Goal: Task Accomplishment & Management: Use online tool/utility

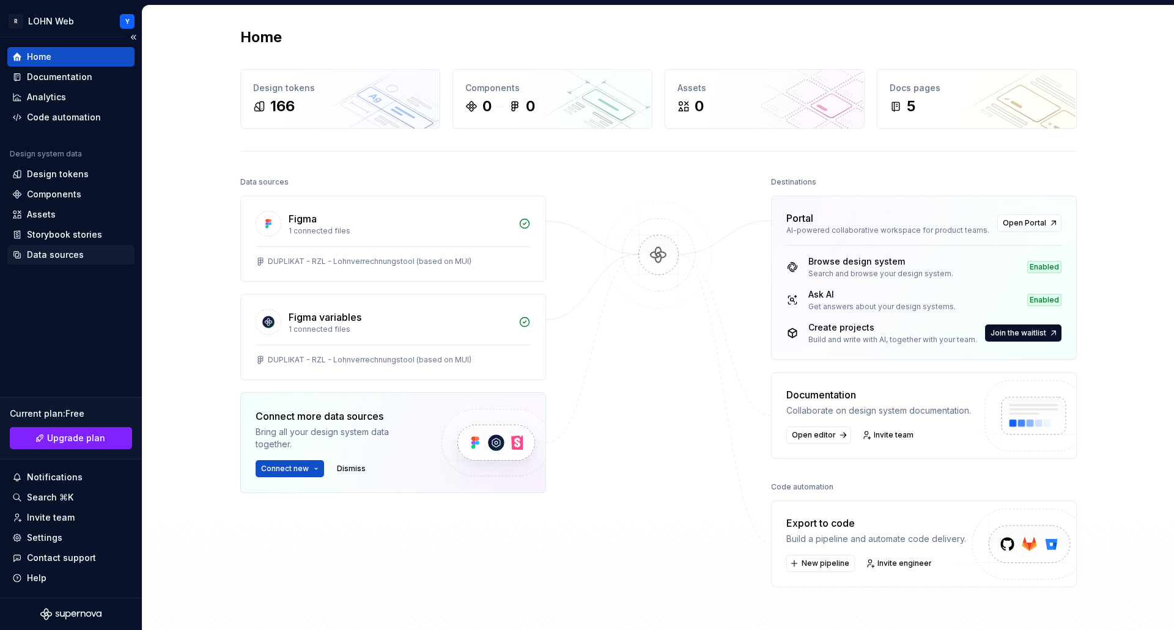
click at [71, 257] on div "Data sources" at bounding box center [55, 255] width 57 height 12
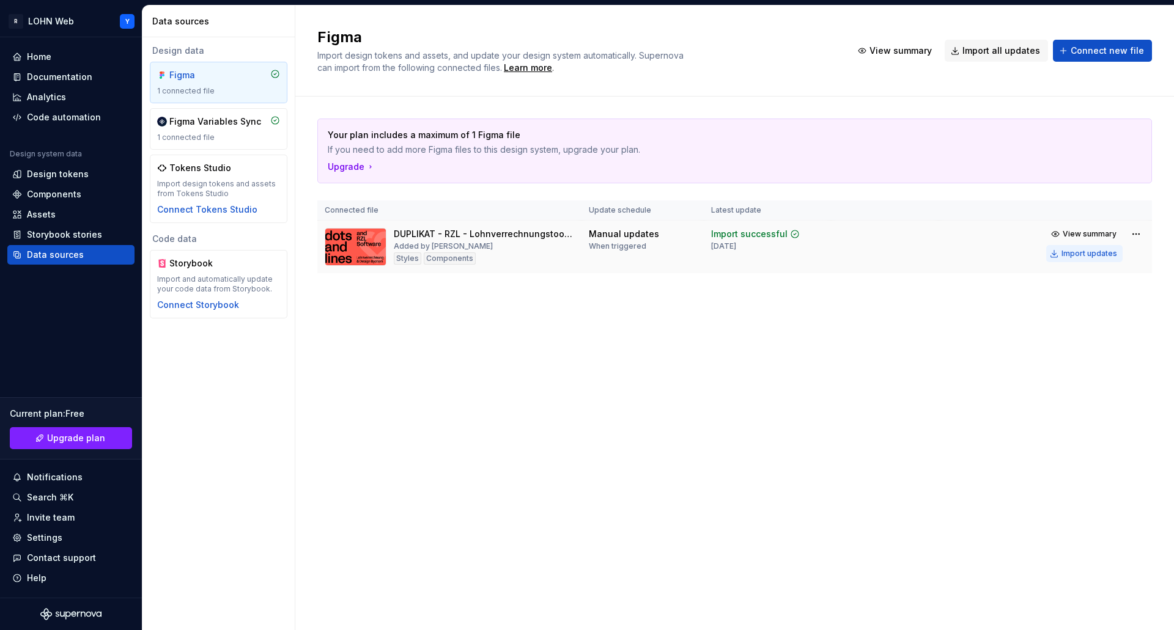
click at [1096, 252] on div "Import updates" at bounding box center [1089, 254] width 56 height 10
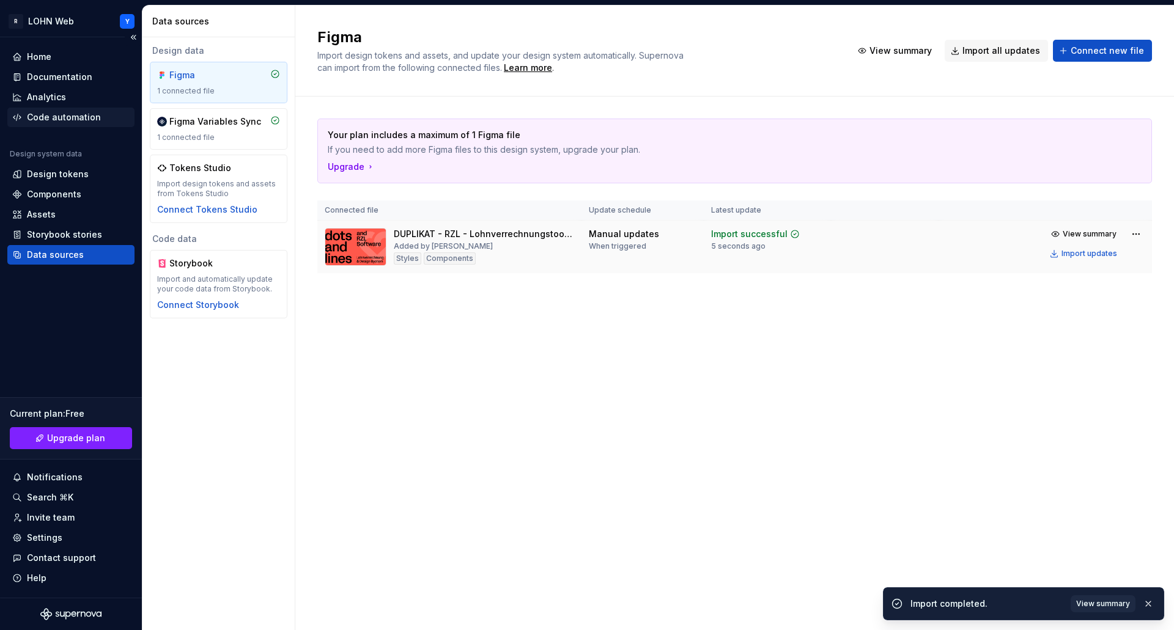
click at [71, 118] on div "Code automation" at bounding box center [64, 117] width 74 height 12
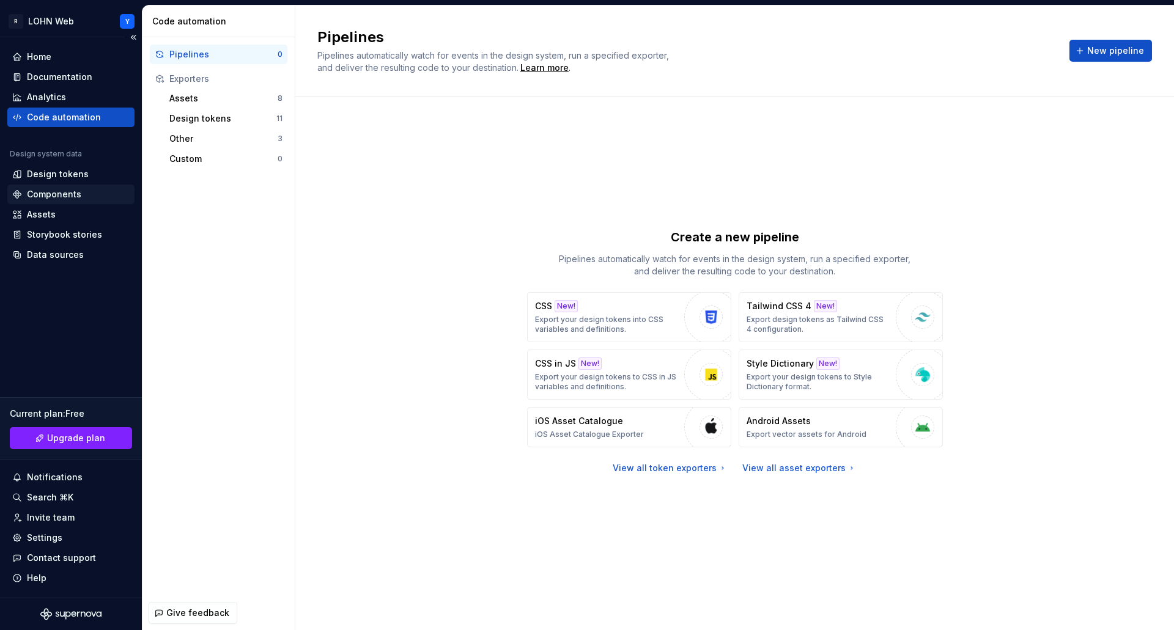
click at [53, 195] on div "Components" at bounding box center [54, 194] width 54 height 12
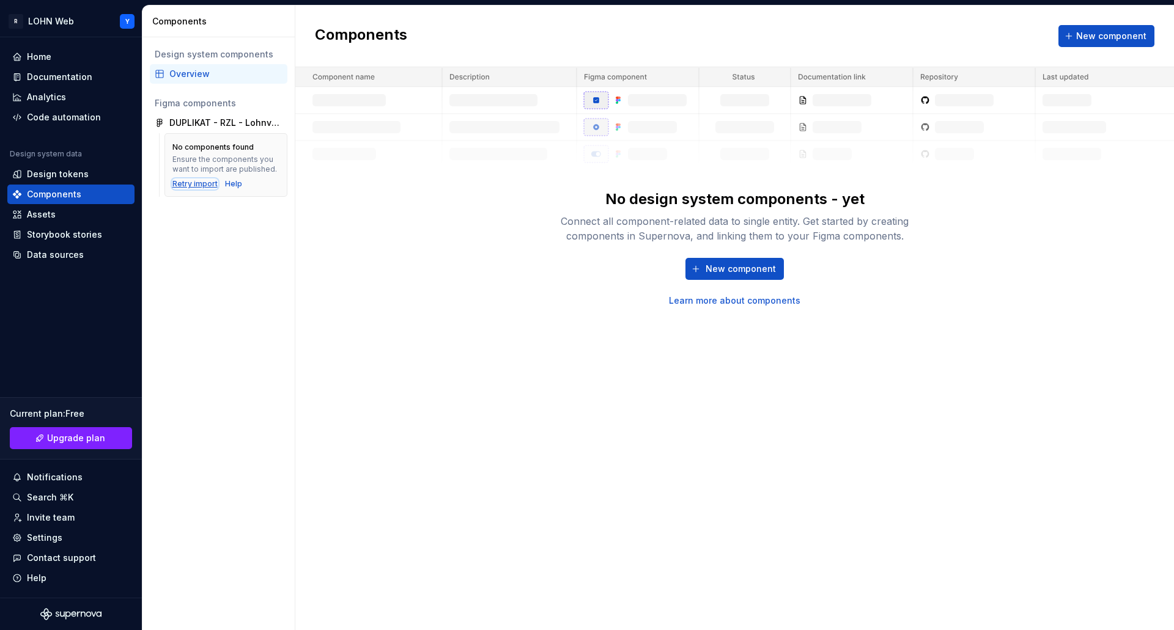
click at [188, 184] on div "Retry import" at bounding box center [194, 184] width 45 height 10
click at [68, 252] on div "Data sources" at bounding box center [55, 255] width 57 height 12
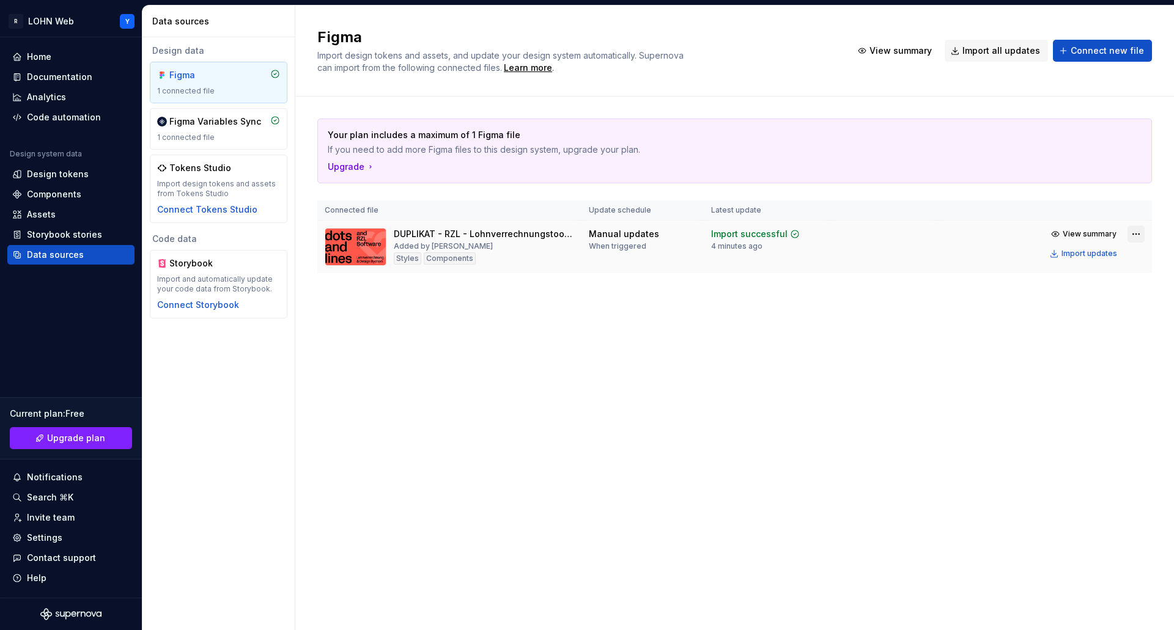
click at [1138, 232] on html "R LOHN Web Y Home Documentation Analytics Code automation Design system data De…" at bounding box center [587, 315] width 1174 height 630
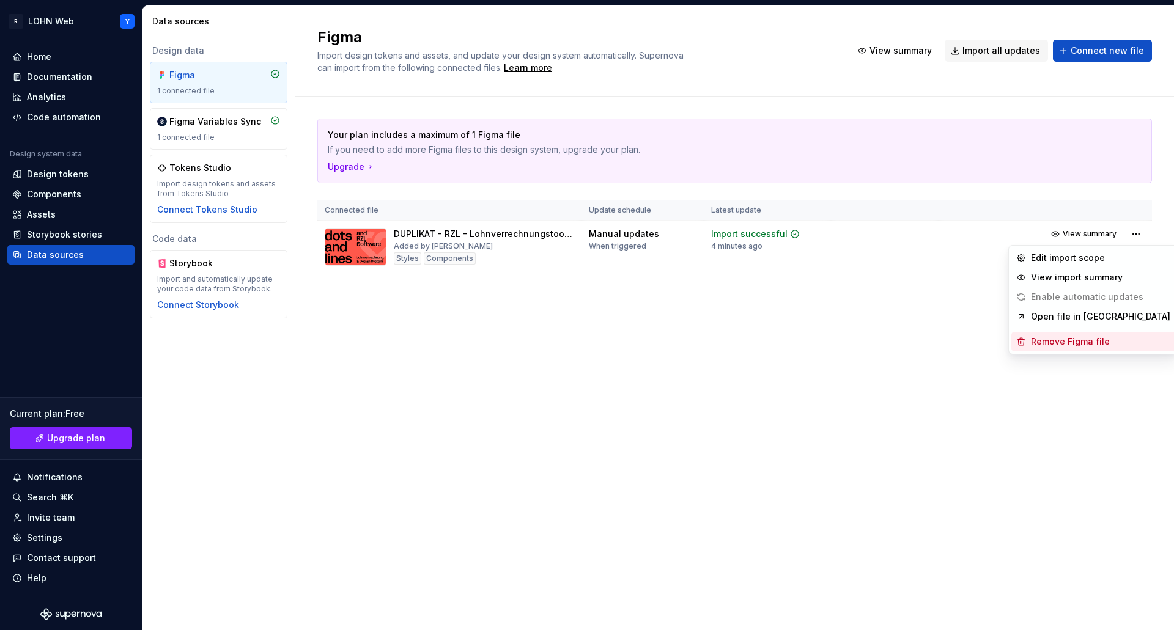
click at [1067, 347] on div "Remove Figma file" at bounding box center [1100, 342] width 139 height 12
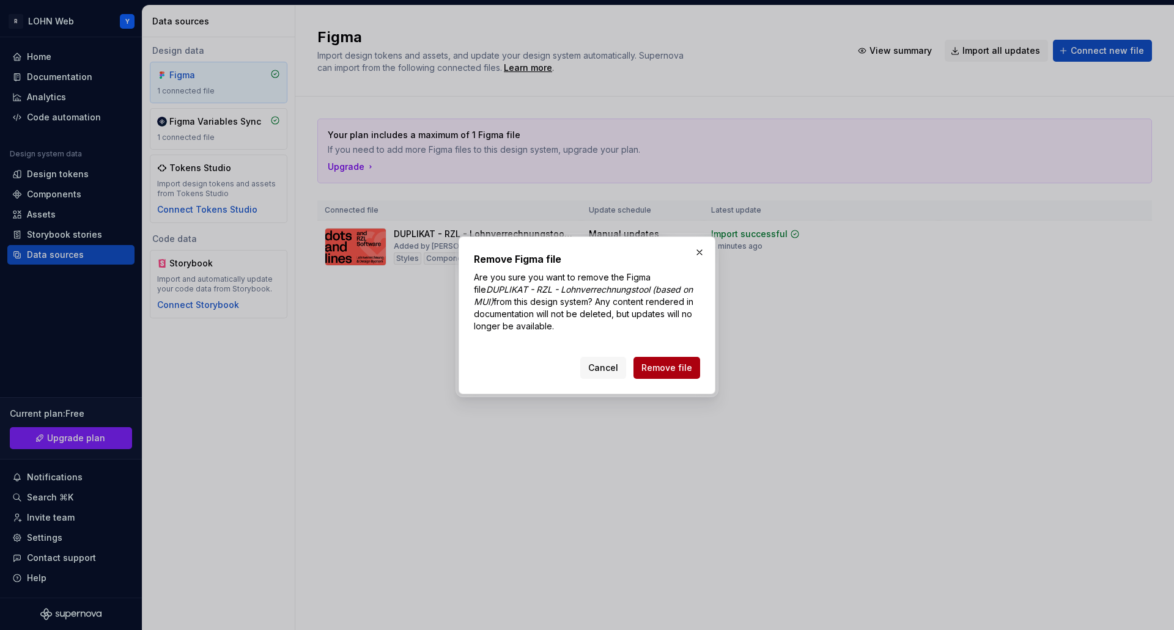
click at [685, 366] on span "Remove file" at bounding box center [666, 368] width 51 height 12
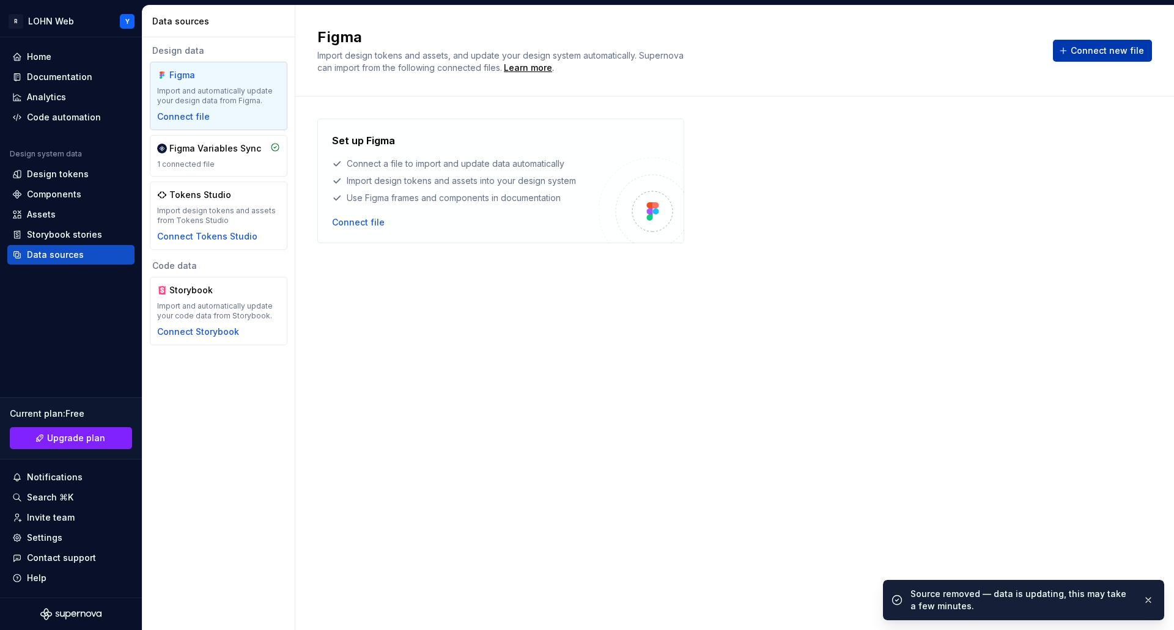
click at [1090, 56] on span "Connect new file" at bounding box center [1106, 51] width 73 height 12
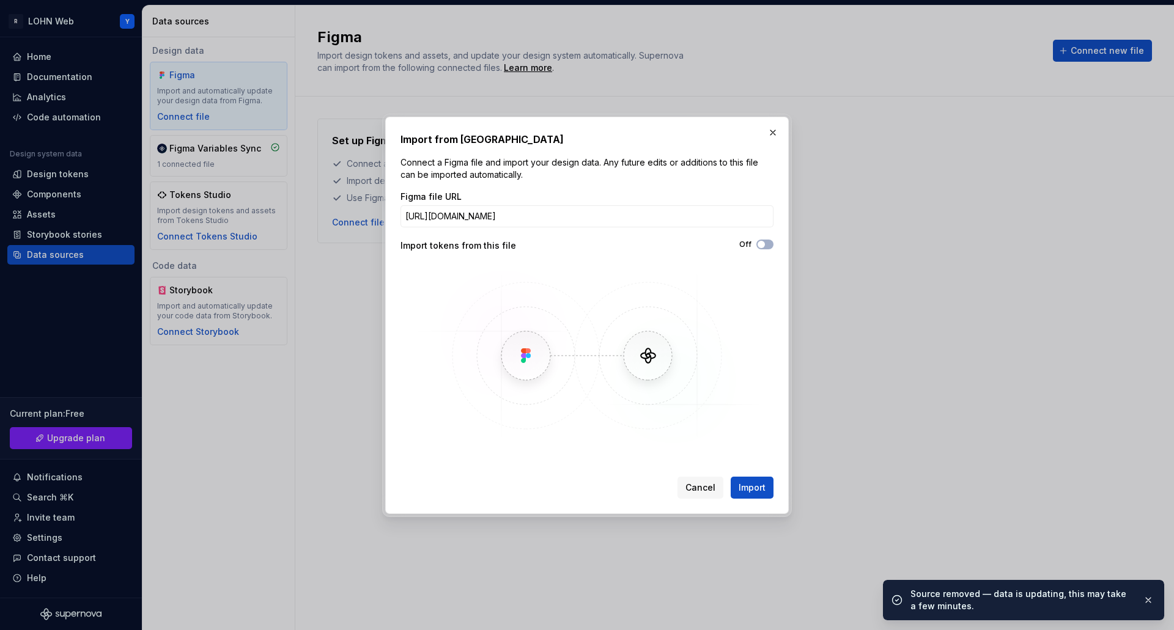
scroll to position [0, 102]
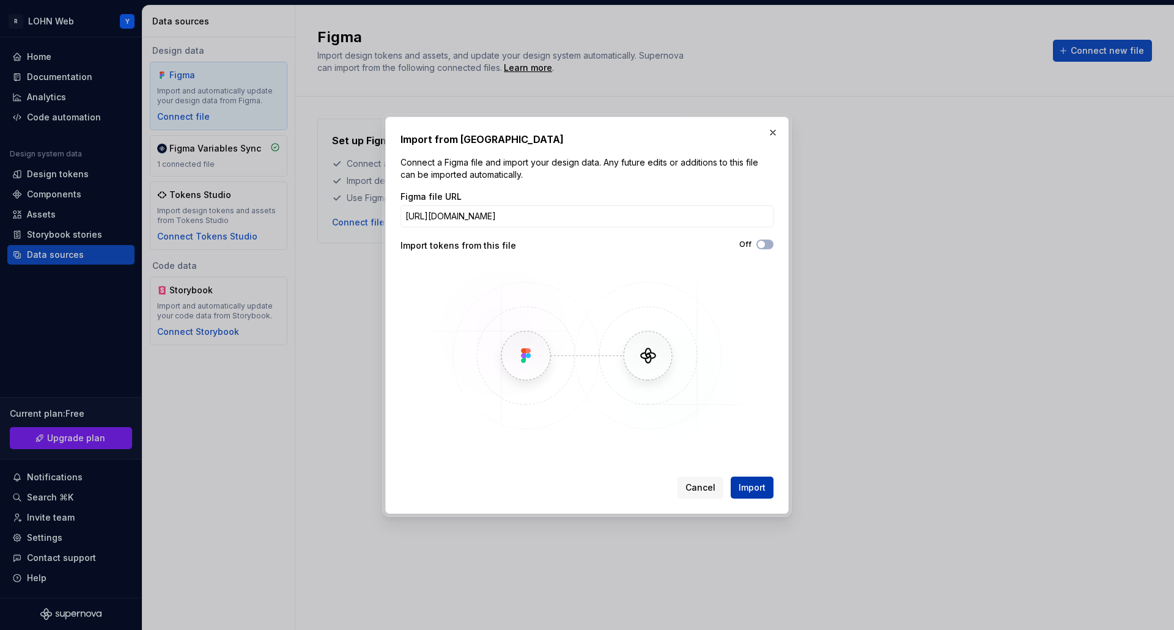
type input "[URL][DOMAIN_NAME]"
click at [745, 482] on span "Import" at bounding box center [751, 488] width 27 height 12
click at [763, 245] on span "button" at bounding box center [760, 244] width 7 height 7
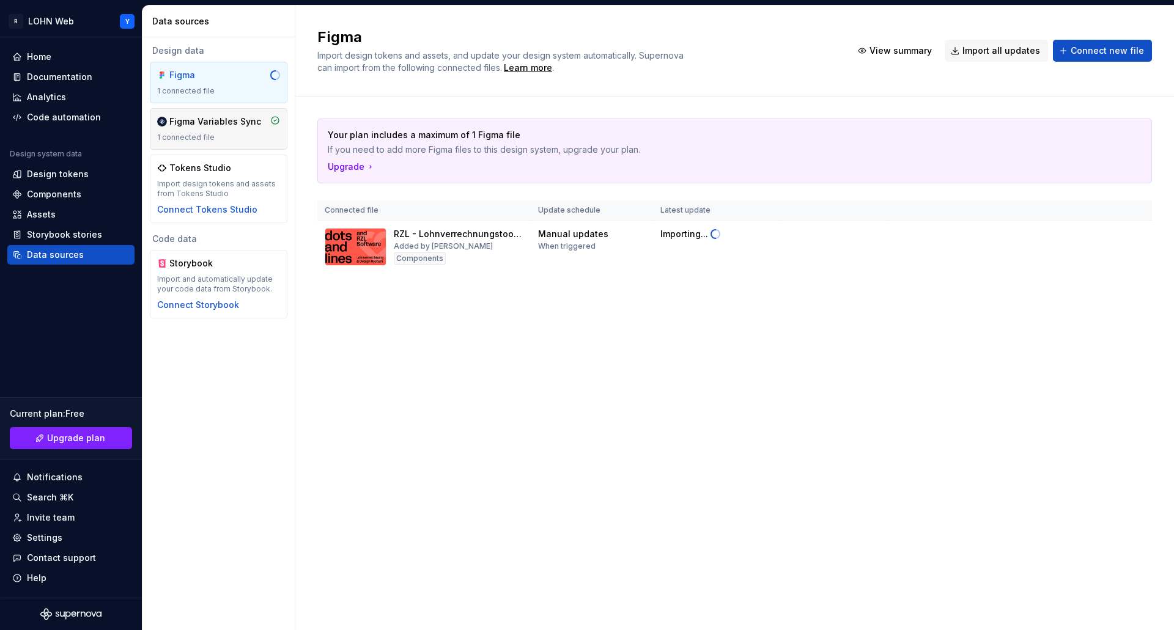
click at [208, 133] on div "1 connected file" at bounding box center [218, 138] width 123 height 10
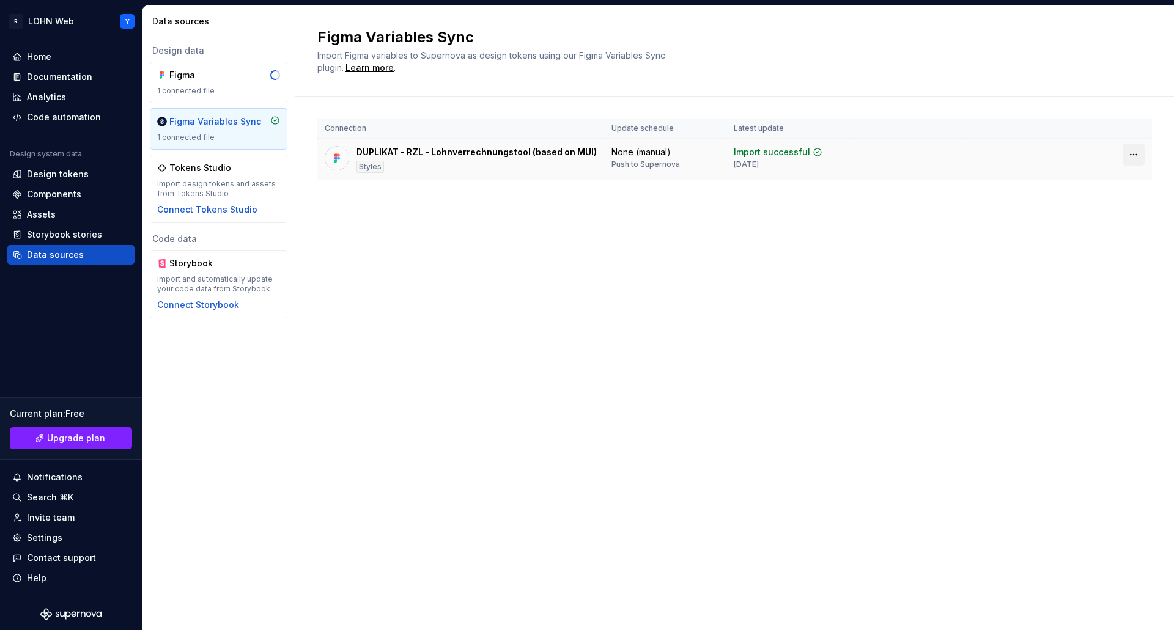
click at [1131, 156] on html "R LOHN Web Y Home Documentation Analytics Code automation Design system data De…" at bounding box center [587, 315] width 1174 height 630
click at [1120, 181] on div "Disconnect plugin" at bounding box center [1125, 181] width 79 height 12
click at [1130, 155] on html "R LOHN Web Y Home Documentation Analytics Code automation Design system data De…" at bounding box center [587, 315] width 1174 height 630
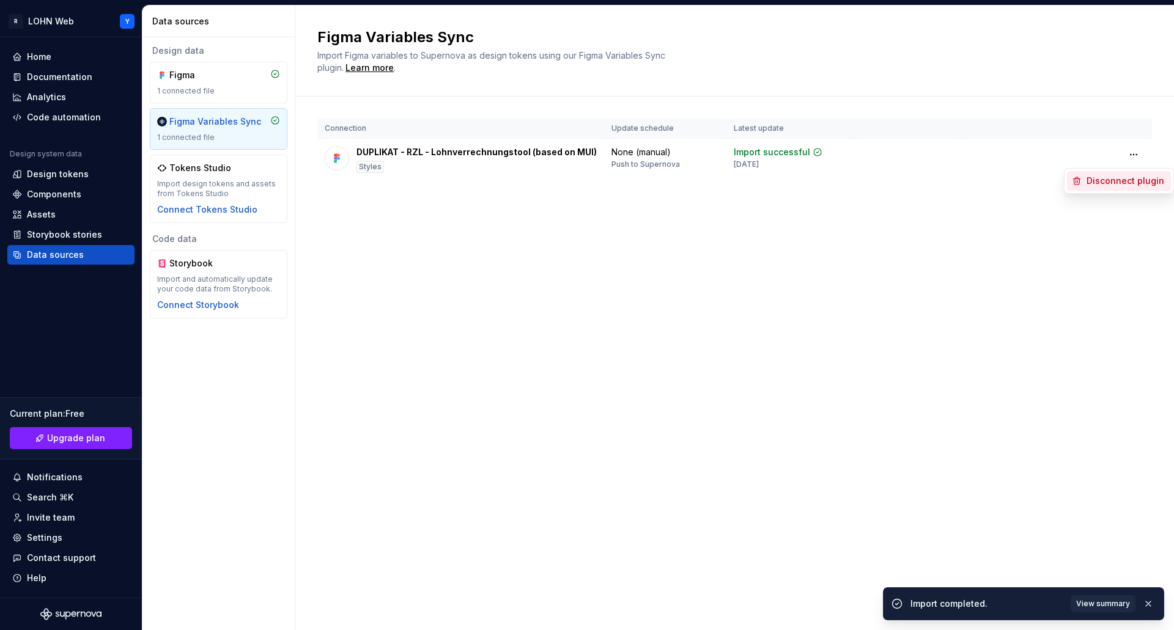
click at [1113, 177] on div "Disconnect plugin" at bounding box center [1125, 181] width 79 height 12
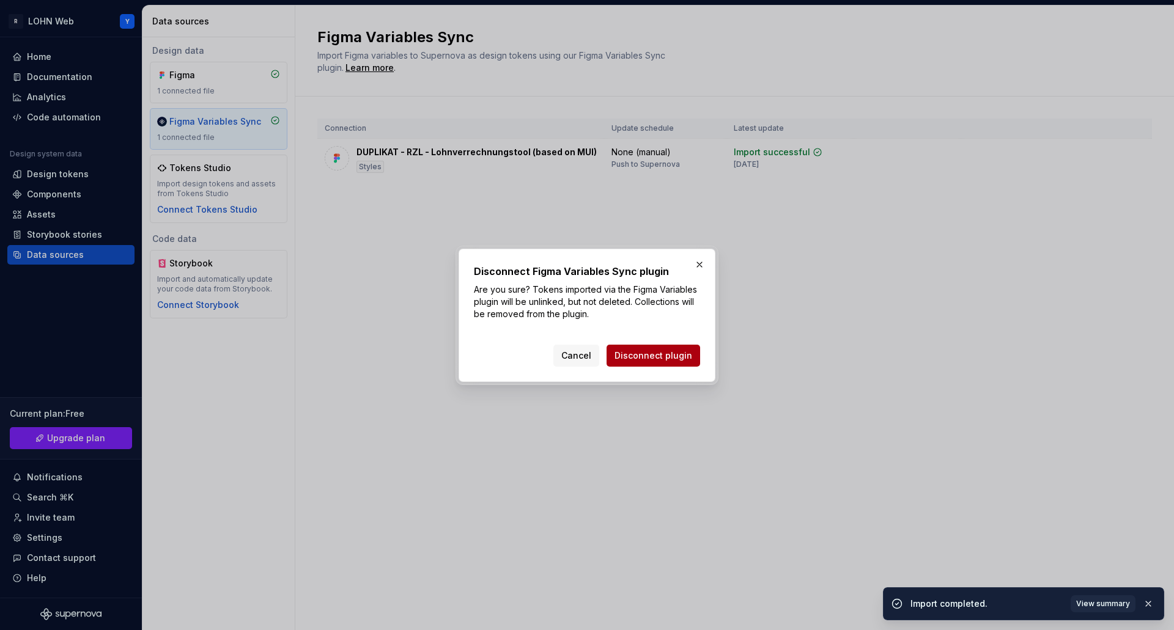
click at [651, 356] on span "Disconnect plugin" at bounding box center [653, 356] width 78 height 12
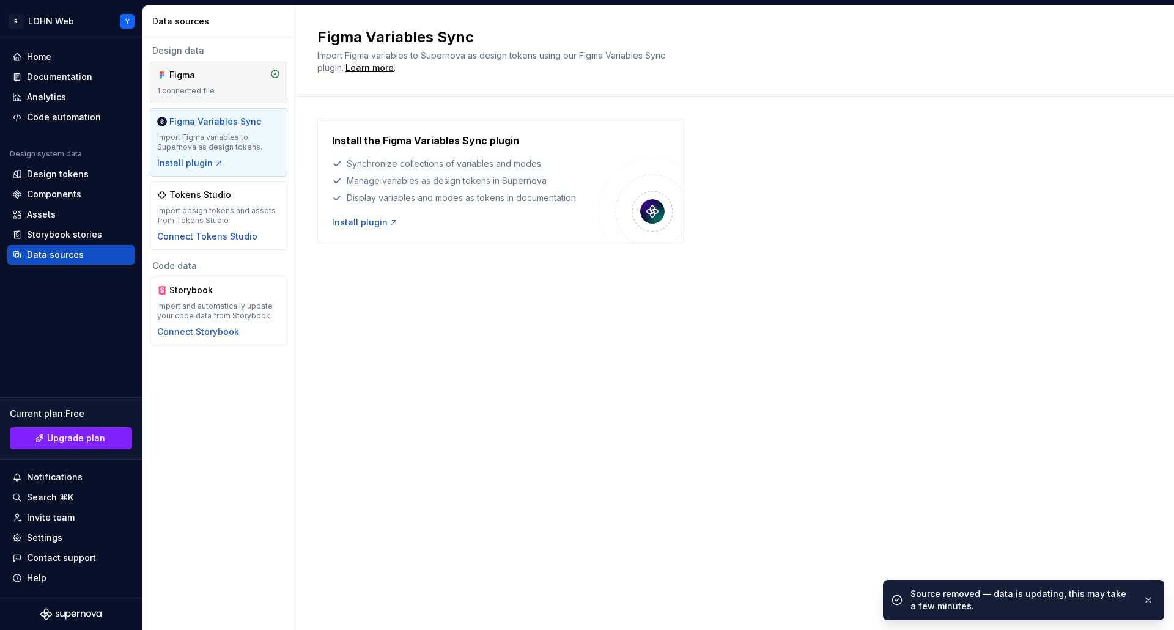
click at [199, 86] on div "Figma 1 connected file" at bounding box center [218, 82] width 123 height 27
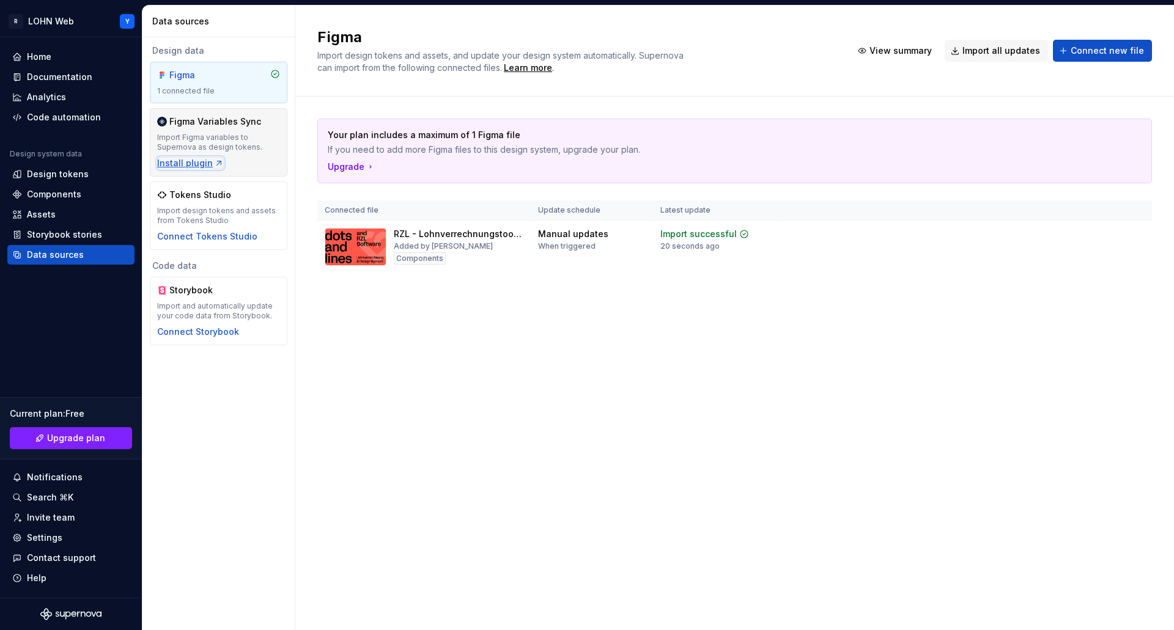
click at [192, 163] on div "Install plugin" at bounding box center [190, 163] width 67 height 12
click at [42, 55] on div "Home" at bounding box center [39, 57] width 24 height 12
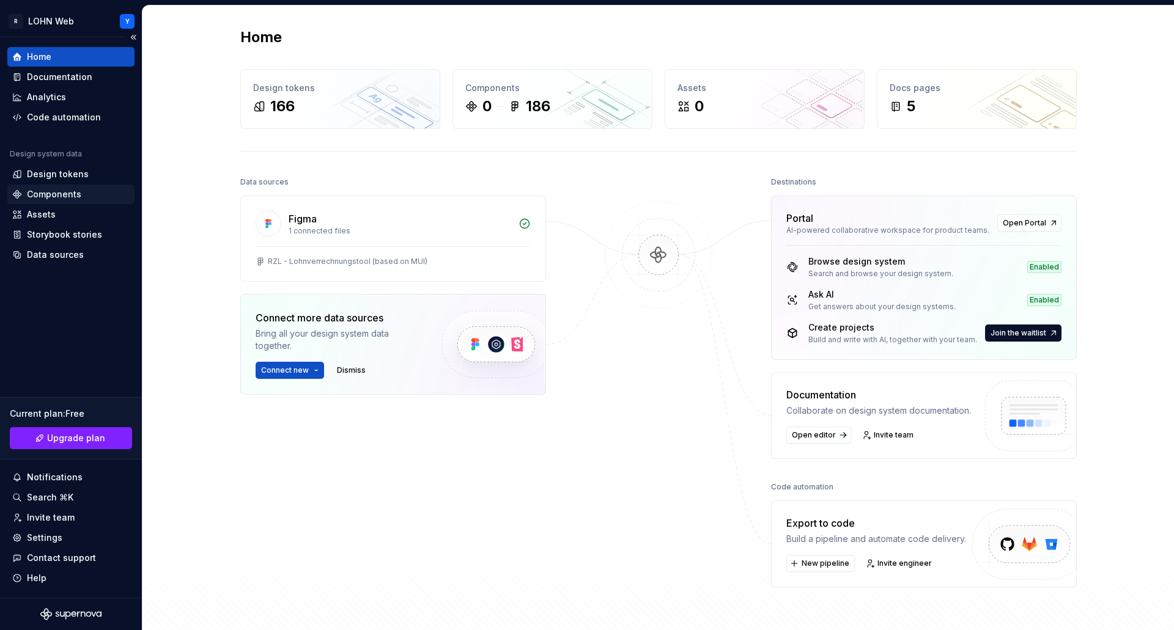
click at [51, 191] on div "Components" at bounding box center [54, 194] width 54 height 12
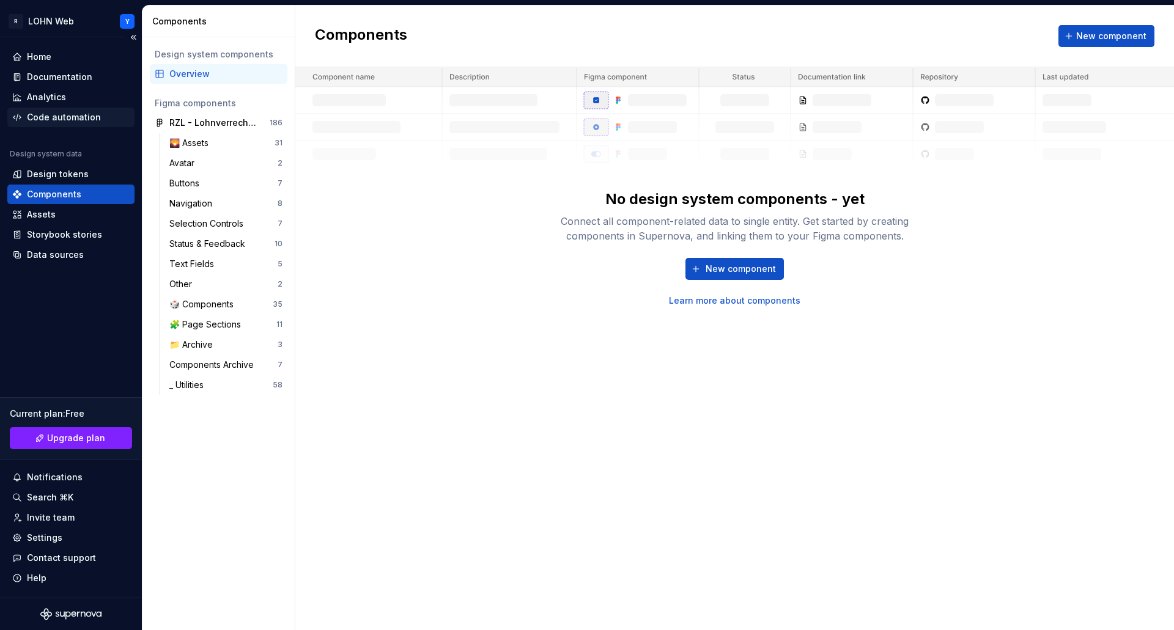
click at [48, 114] on div "Code automation" at bounding box center [64, 117] width 74 height 12
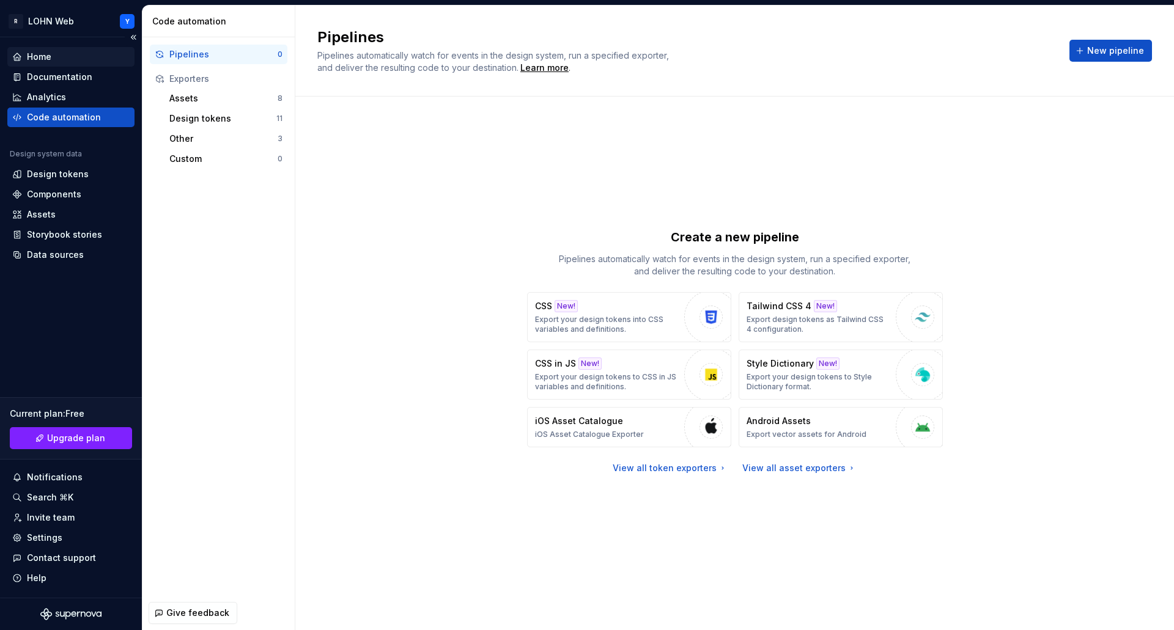
click at [38, 58] on div "Home" at bounding box center [39, 57] width 24 height 12
